Goal: Go to known website: Go to known website

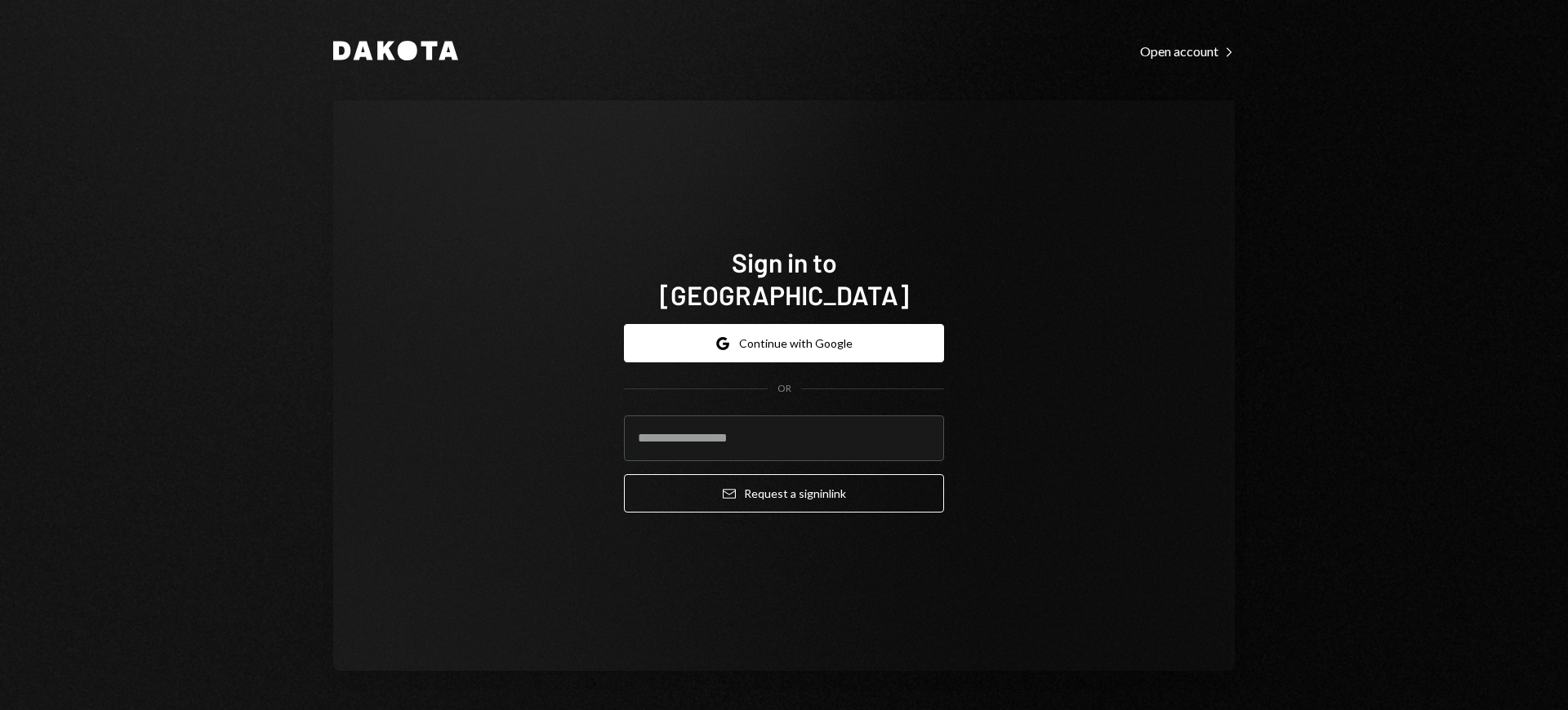
click at [784, 279] on h1 "Sign in to [GEOGRAPHIC_DATA]" at bounding box center [784, 279] width 320 height 66
